Goal: Find specific page/section: Find specific page/section

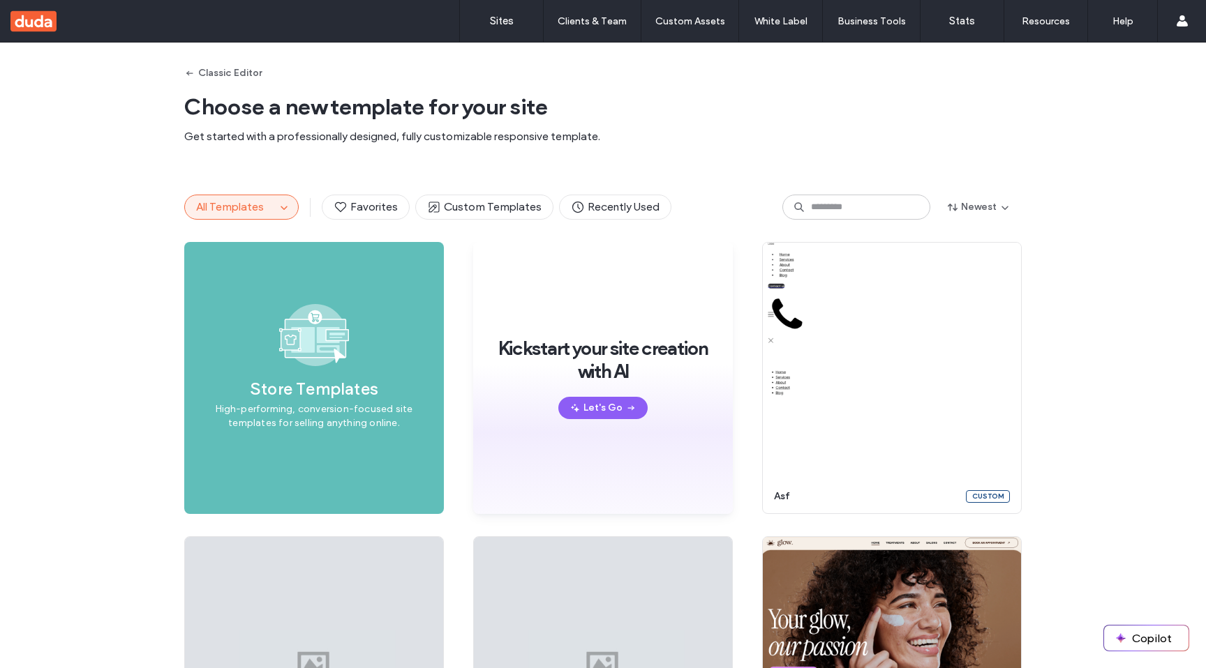
click at [768, 85] on div "Classic Editor Choose a new template for your site Get started with a professio…" at bounding box center [602, 108] width 837 height 130
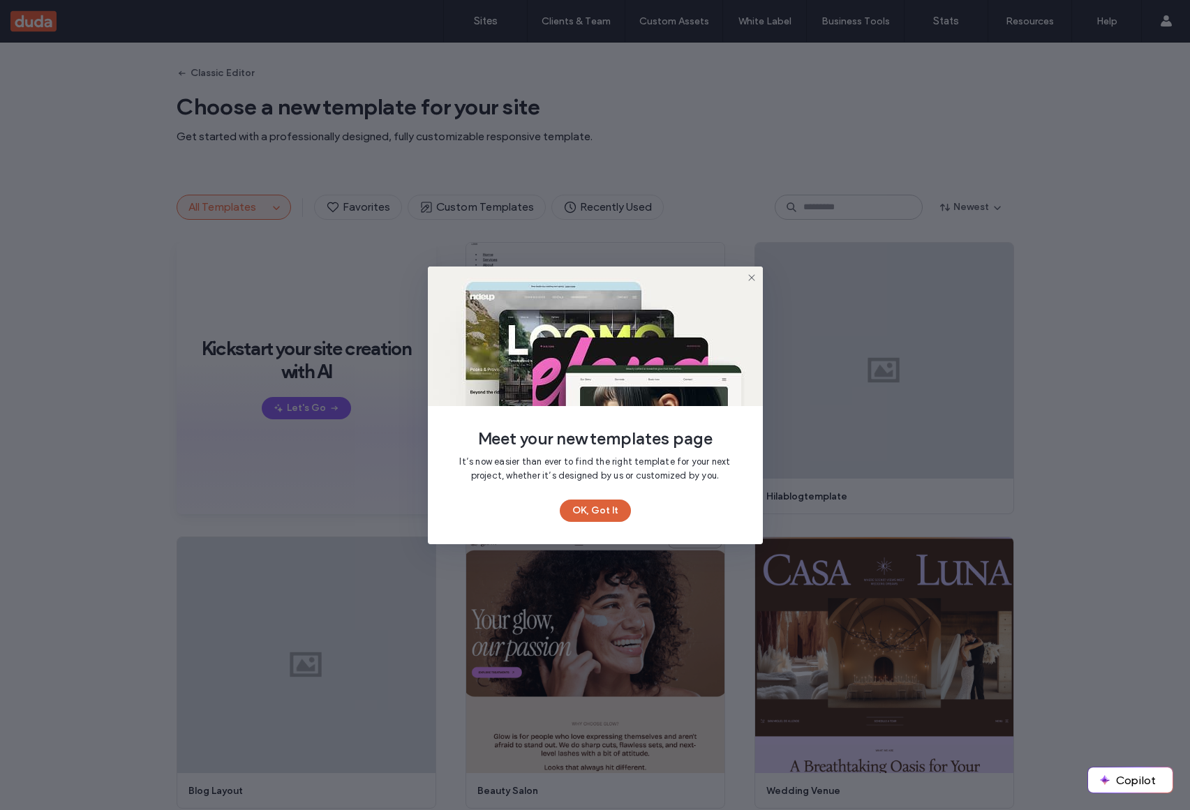
click at [606, 502] on button "OK, Got It" at bounding box center [595, 511] width 71 height 22
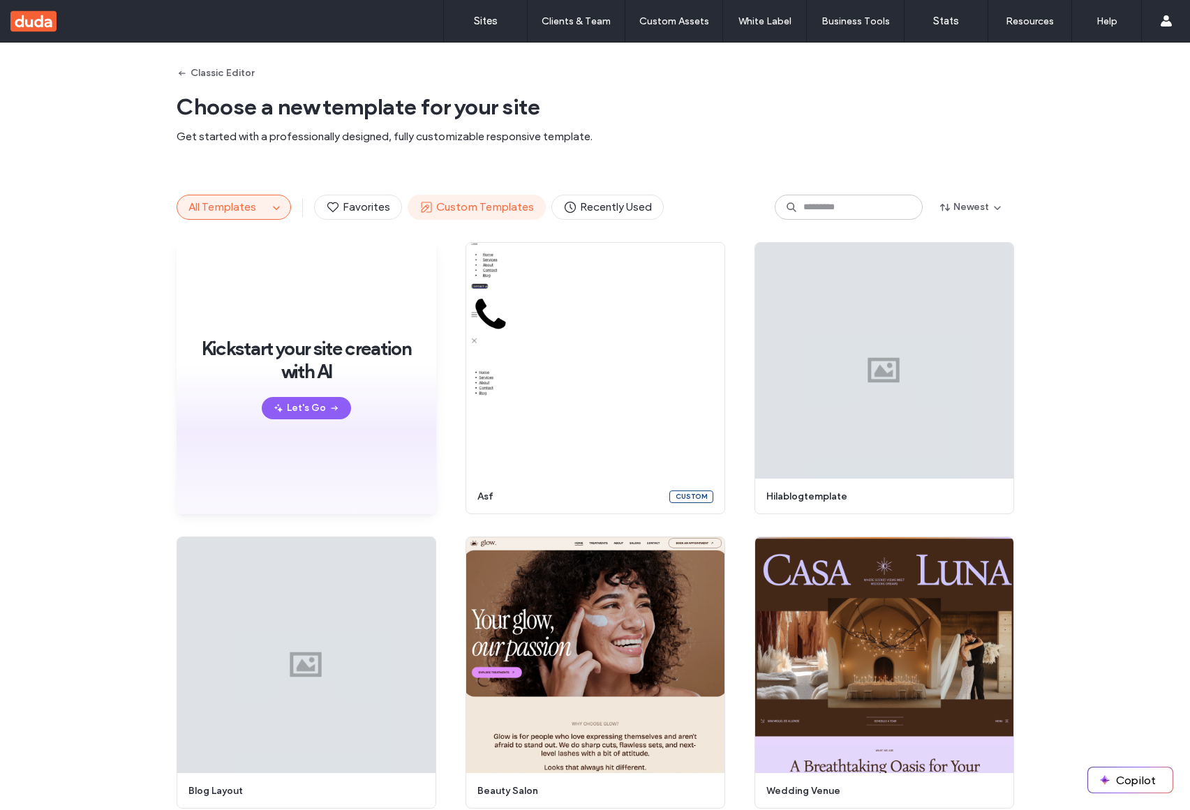
click at [472, 197] on button "Custom Templates" at bounding box center [476, 207] width 138 height 25
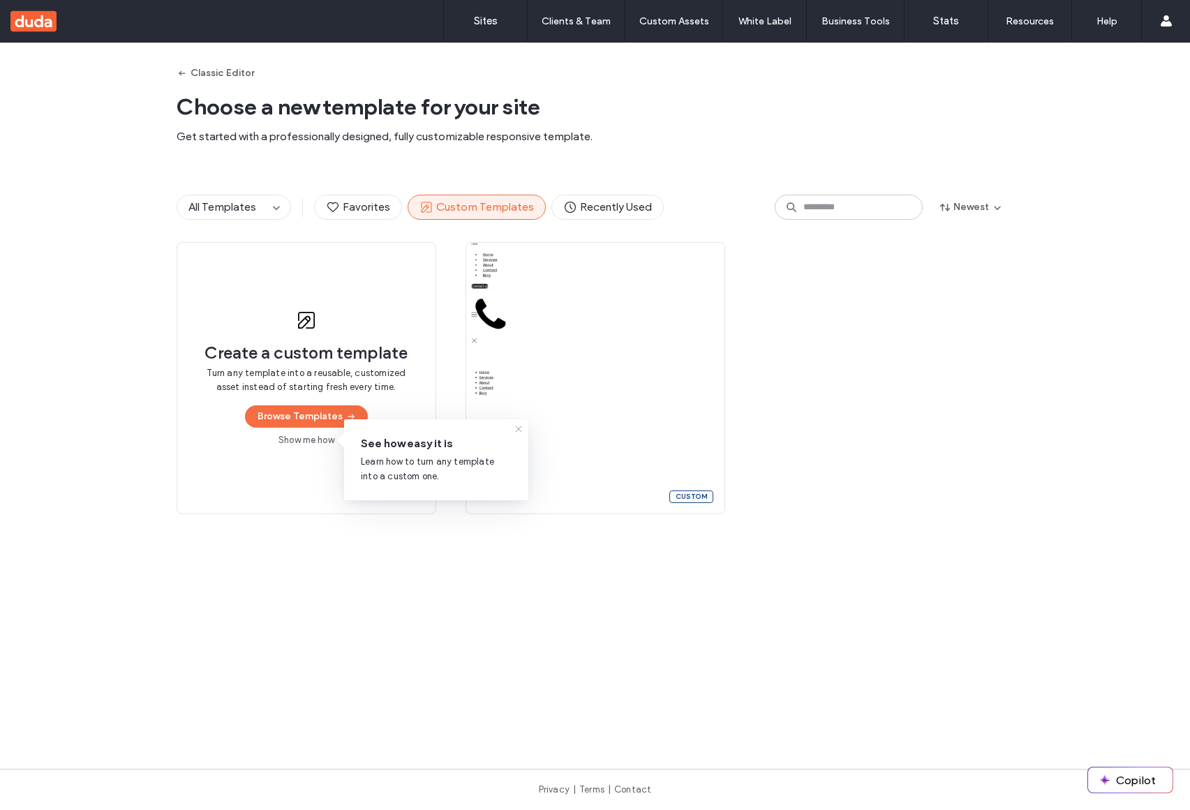
click at [517, 429] on icon at bounding box center [518, 428] width 11 height 11
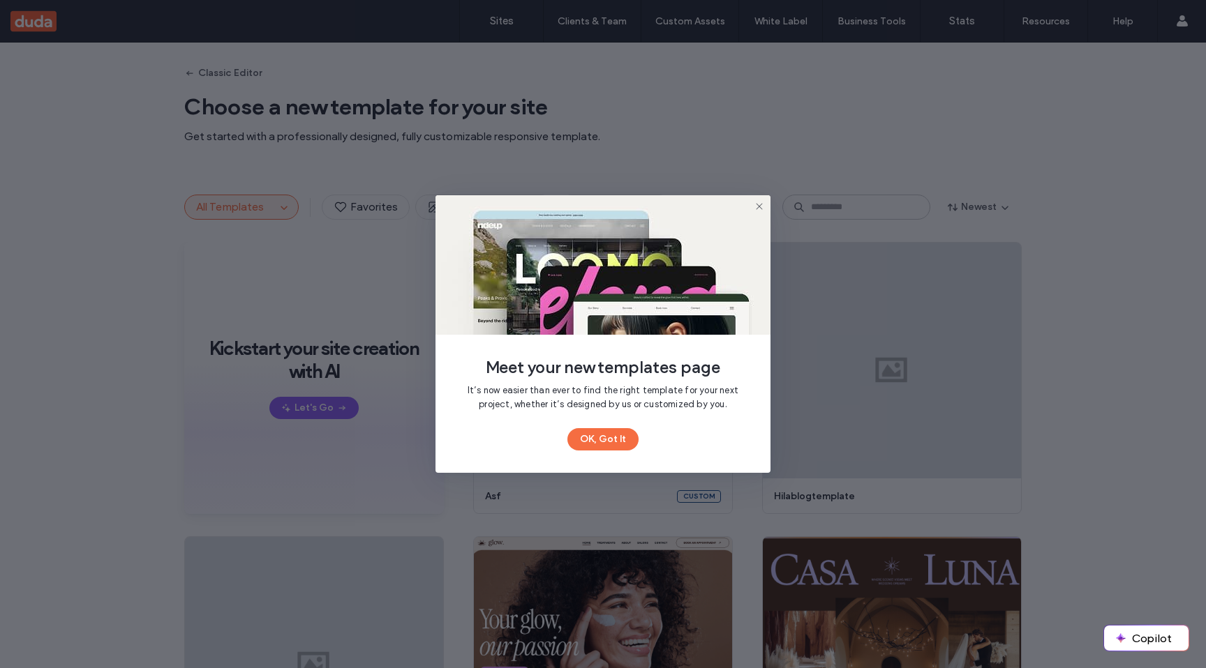
drag, startPoint x: 695, startPoint y: 305, endPoint x: 636, endPoint y: 0, distance: 310.5
